Goal: Task Accomplishment & Management: Manage account settings

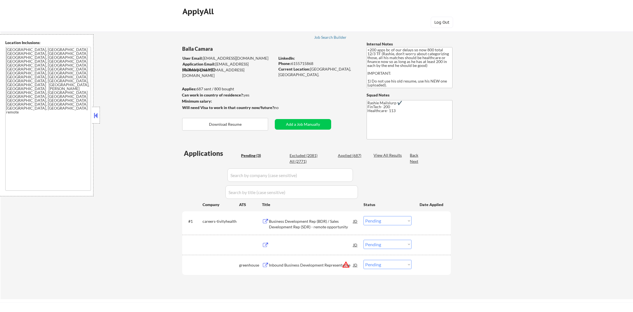
select select ""pending""
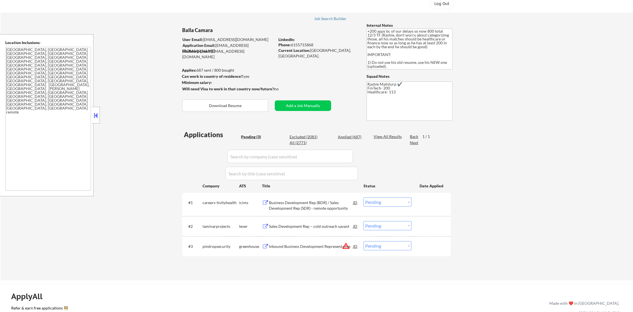
scroll to position [69, 0]
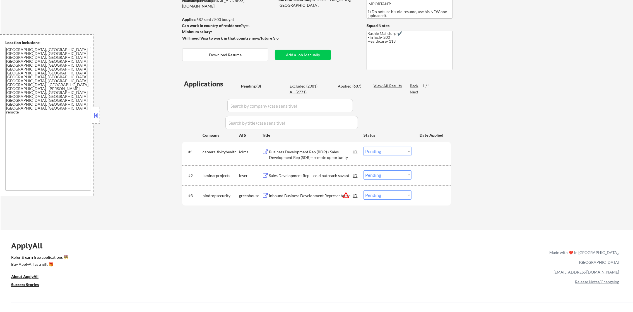
click at [345, 196] on button "warning_amber" at bounding box center [346, 195] width 8 height 8
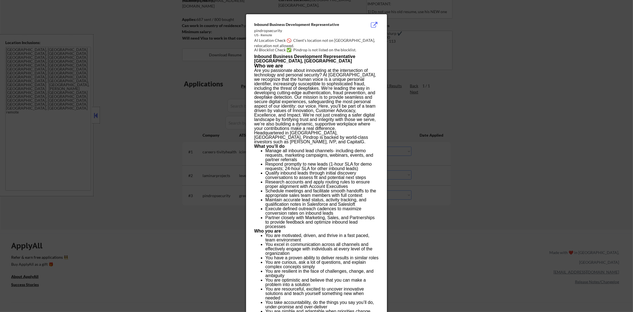
click at [431, 178] on div at bounding box center [316, 156] width 633 height 312
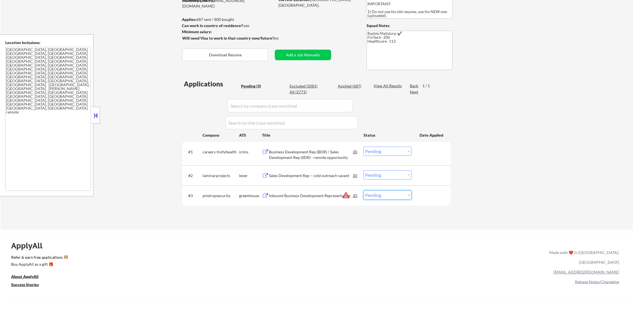
click at [399, 193] on select "Choose an option... Pending Applied Excluded (Questions) Excluded (Expired) Exc…" at bounding box center [387, 194] width 48 height 9
select select ""excluded__expired_""
click at [363, 190] on select "Choose an option... Pending Applied Excluded (Questions) Excluded (Expired) Exc…" at bounding box center [387, 194] width 48 height 9
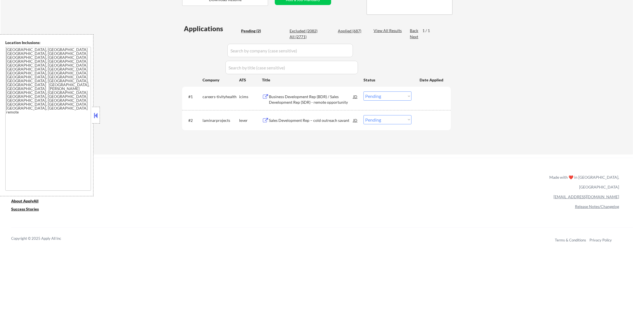
scroll to position [125, 0]
click at [290, 95] on div "Business Development Rep (BDR) / Sales Development Rep (SDR) - remote opportuni…" at bounding box center [311, 98] width 84 height 11
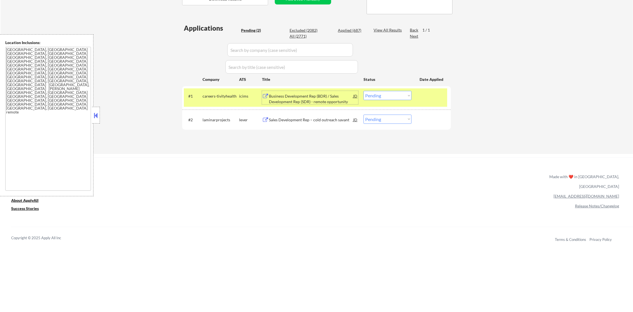
click at [401, 95] on select "Choose an option... Pending Applied Excluded (Questions) Excluded (Expired) Exc…" at bounding box center [387, 95] width 48 height 9
click at [363, 91] on select "Choose an option... Pending Applied Excluded (Questions) Excluded (Expired) Exc…" at bounding box center [387, 95] width 48 height 9
click at [206, 99] on div "careers-tivityhealth" at bounding box center [220, 96] width 37 height 10
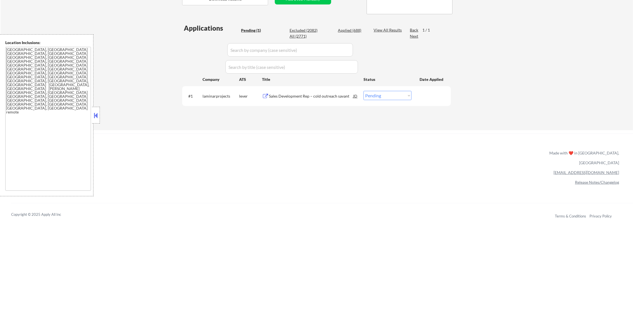
click at [310, 103] on div "#1 laminarprojects lever Sales Development Rep – cold outreach [PERSON_NAME] Ch…" at bounding box center [316, 96] width 268 height 20
click at [311, 97] on div "Sales Development Rep – cold outreach savant" at bounding box center [311, 96] width 84 height 6
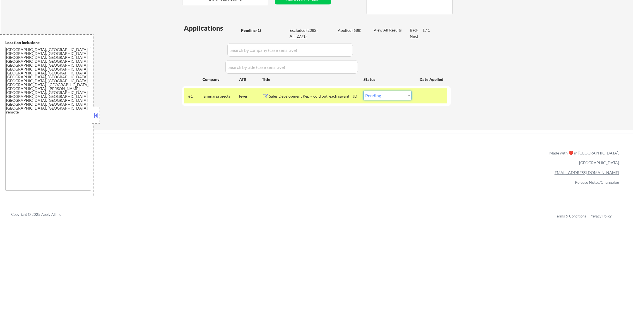
drag, startPoint x: 376, startPoint y: 93, endPoint x: 377, endPoint y: 100, distance: 7.1
click at [376, 93] on select "Choose an option... Pending Applied Excluded (Questions) Excluded (Expired) Exc…" at bounding box center [387, 95] width 48 height 9
select select ""excluded__location_""
click at [363, 91] on select "Choose an option... Pending Applied Excluded (Questions) Excluded (Expired) Exc…" at bounding box center [387, 95] width 48 height 9
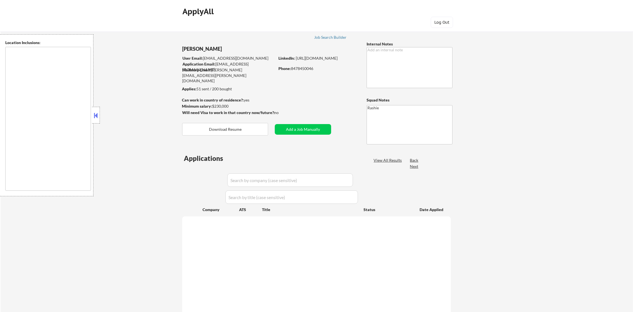
type textarea "[GEOGRAPHIC_DATA], [GEOGRAPHIC_DATA] [GEOGRAPHIC_DATA], [GEOGRAPHIC_DATA] [GEOG…"
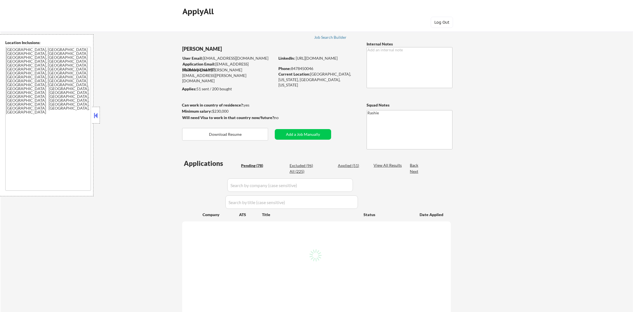
select select ""pending""
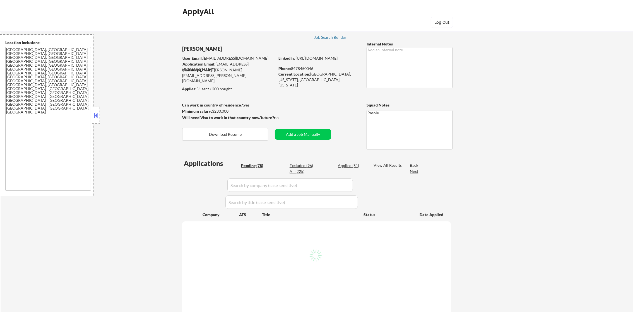
select select ""pending""
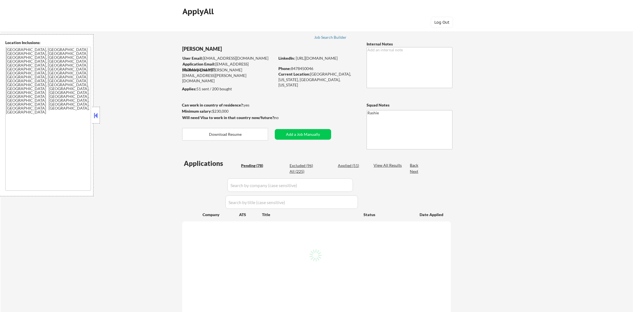
select select ""pending""
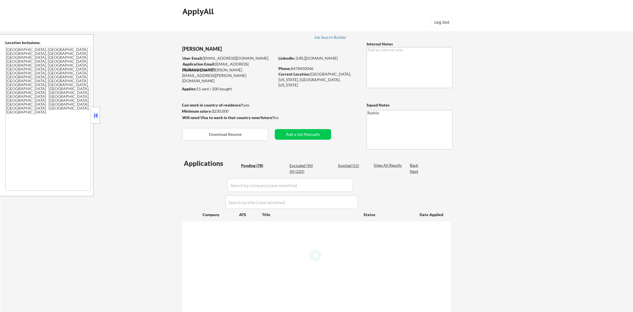
select select ""pending""
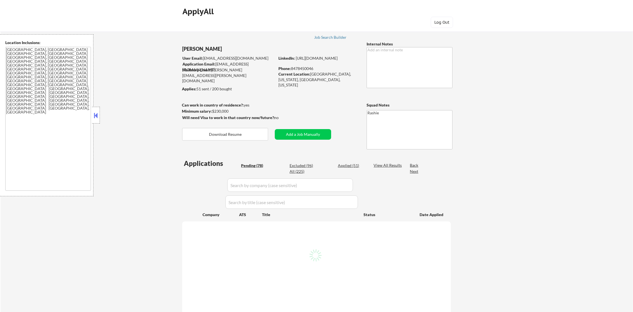
select select ""pending""
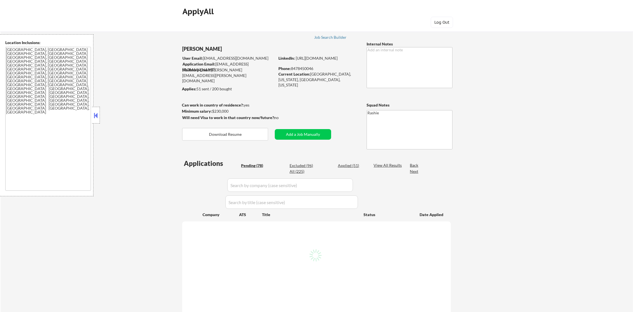
select select ""pending""
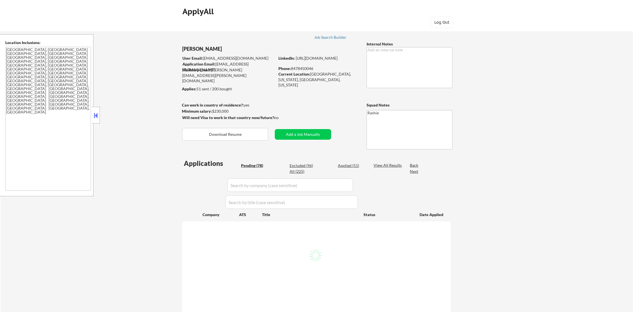
select select ""pending""
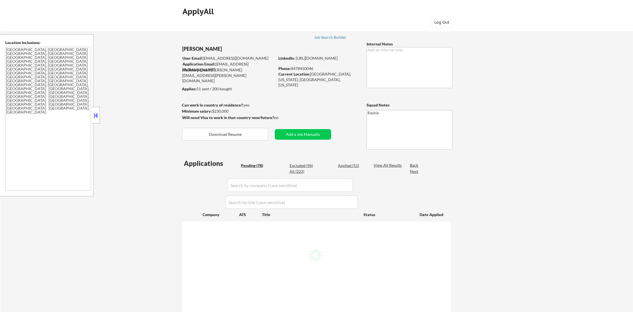
select select ""pending""
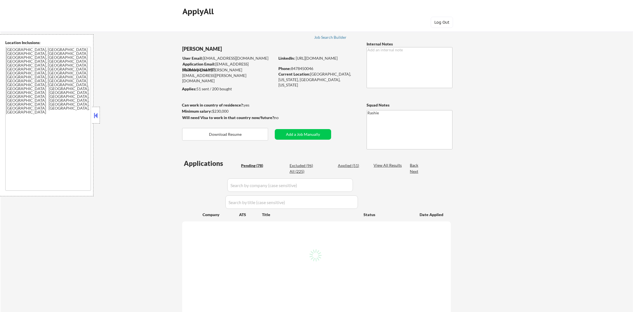
select select ""pending""
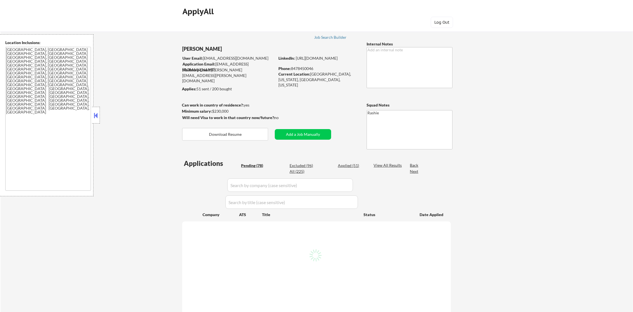
select select ""pending""
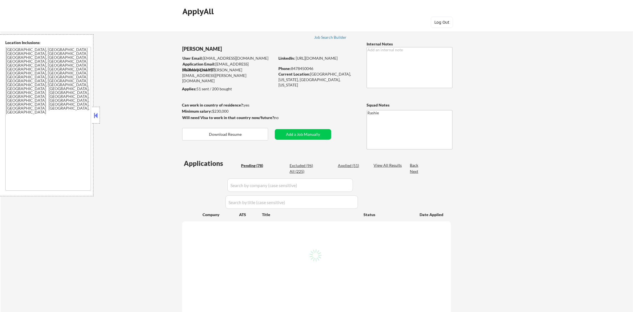
select select ""pending""
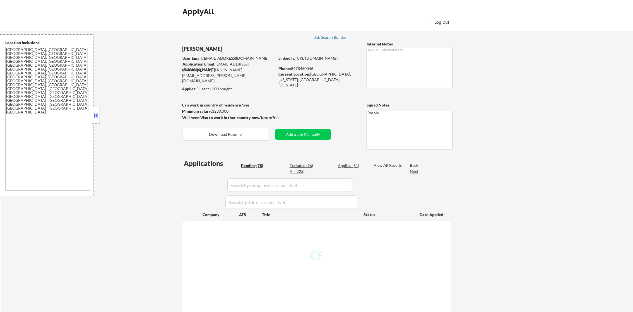
select select ""pending""
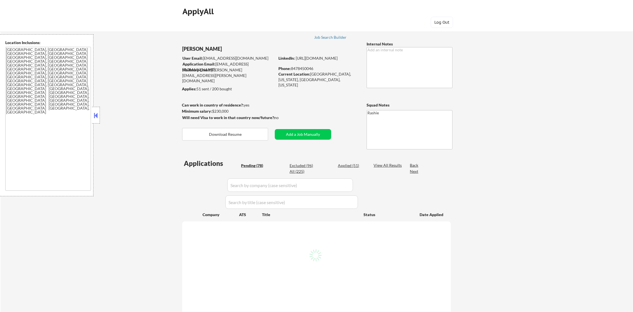
select select ""pending""
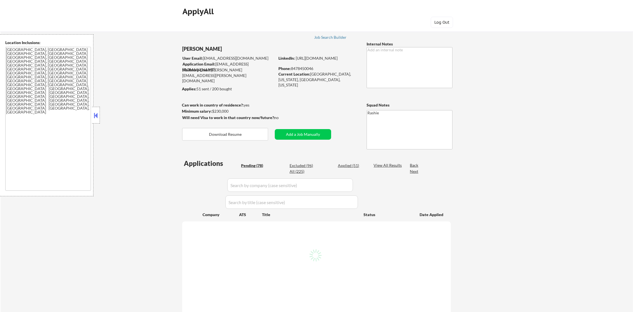
select select ""pending""
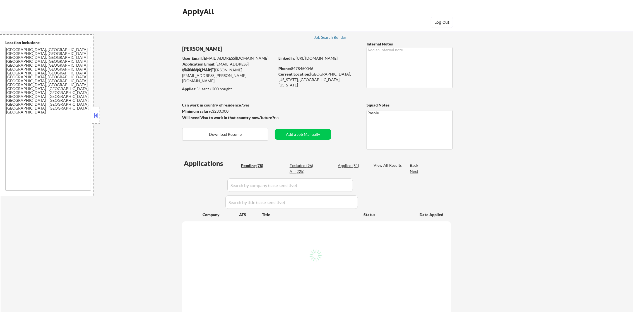
select select ""pending""
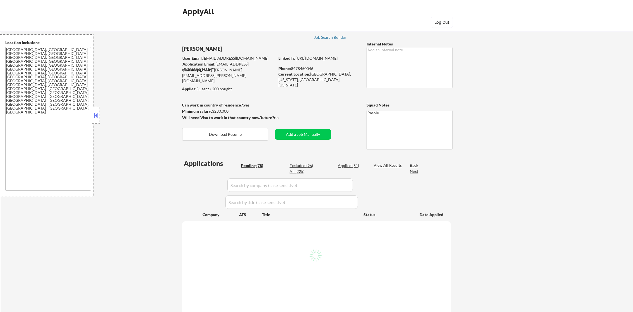
select select ""pending""
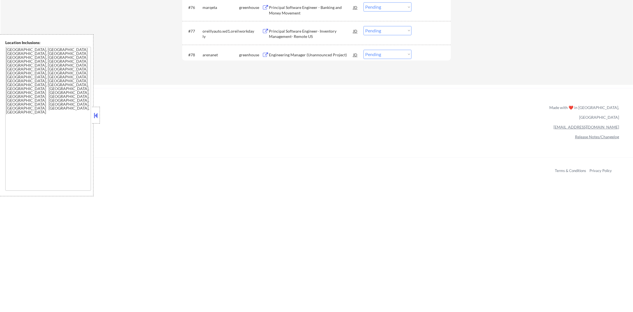
scroll to position [1802, 0]
click at [312, 57] on div "Engineering Manager (Unannounced Project)" at bounding box center [311, 56] width 84 height 6
